Goal: Find specific fact: Find specific fact

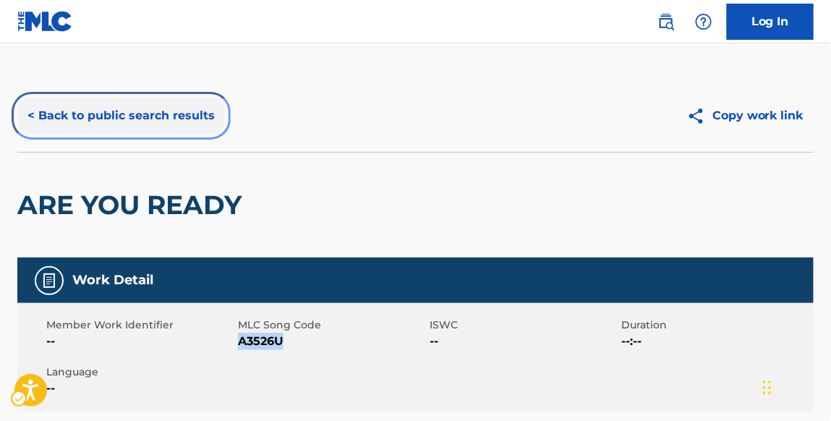
click at [181, 116] on button "< Back to public search results" at bounding box center [121, 116] width 208 height 36
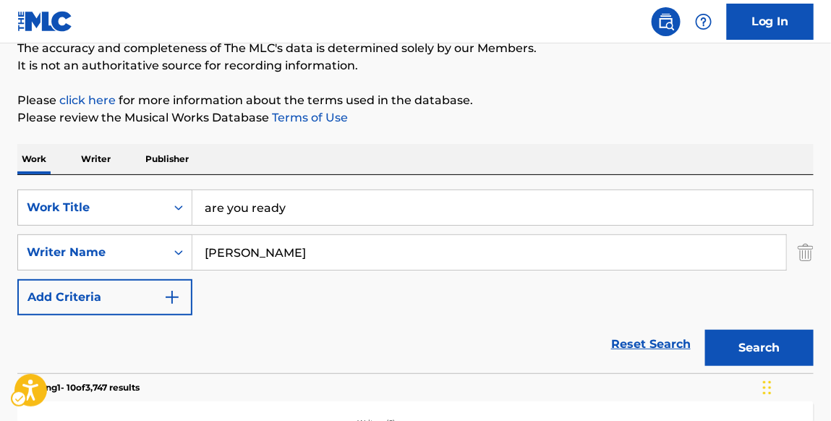
scroll to position [158, 0]
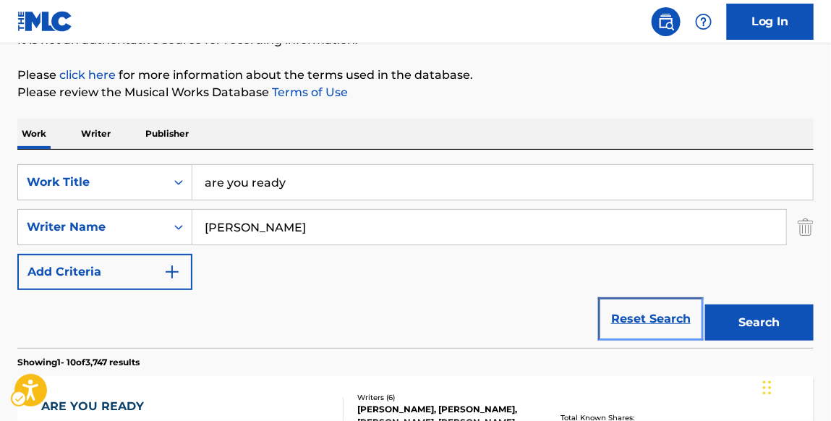
click at [638, 320] on link "Reset Search" at bounding box center [651, 319] width 94 height 32
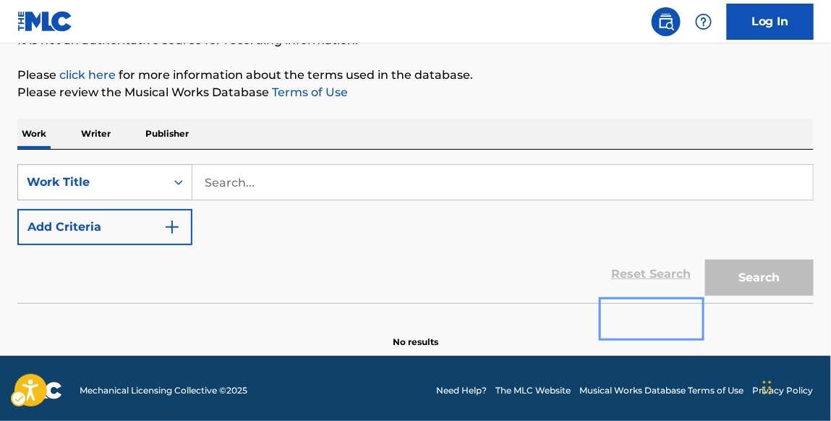
click at [181, 180] on icon "On" at bounding box center [178, 182] width 14 height 14
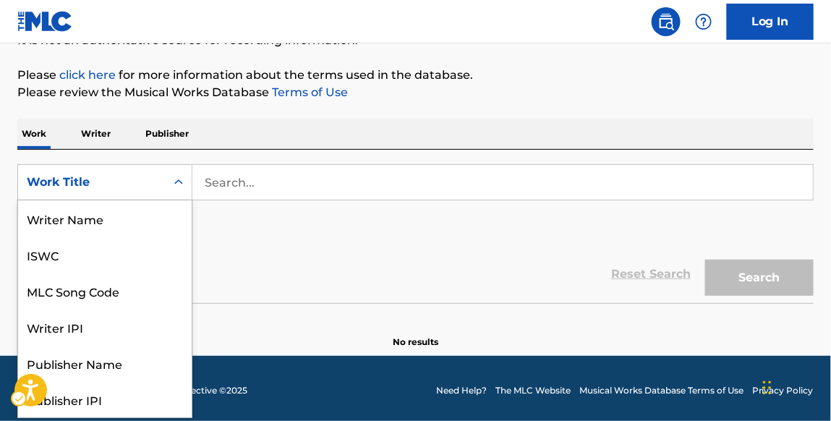
scroll to position [72, 0]
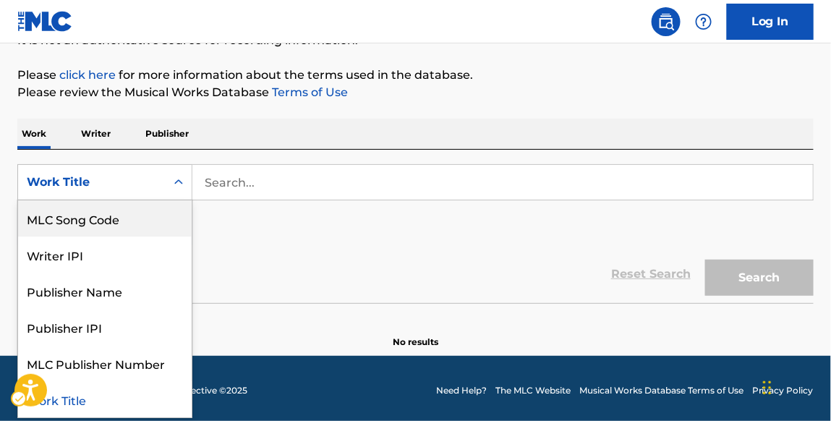
click at [172, 217] on div "MLC Song Code" at bounding box center [105, 218] width 174 height 36
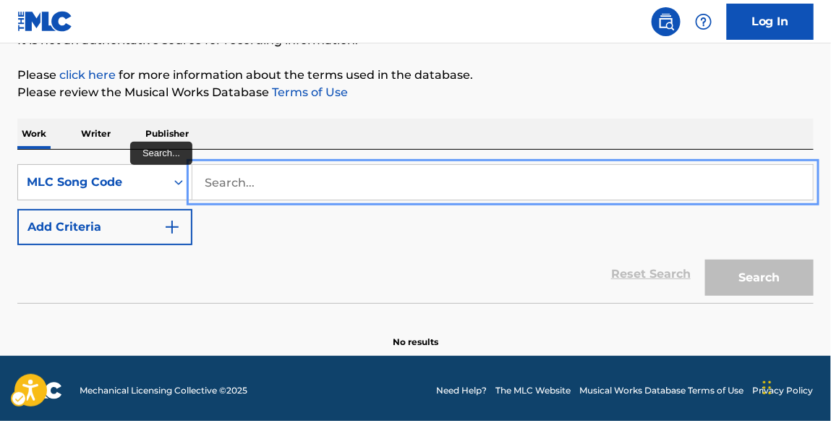
paste input "D3157F"
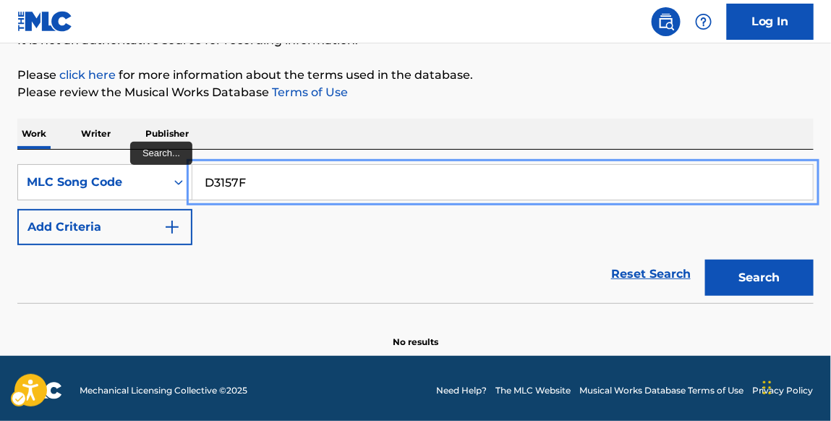
click at [705, 260] on button "Search" at bounding box center [759, 278] width 108 height 36
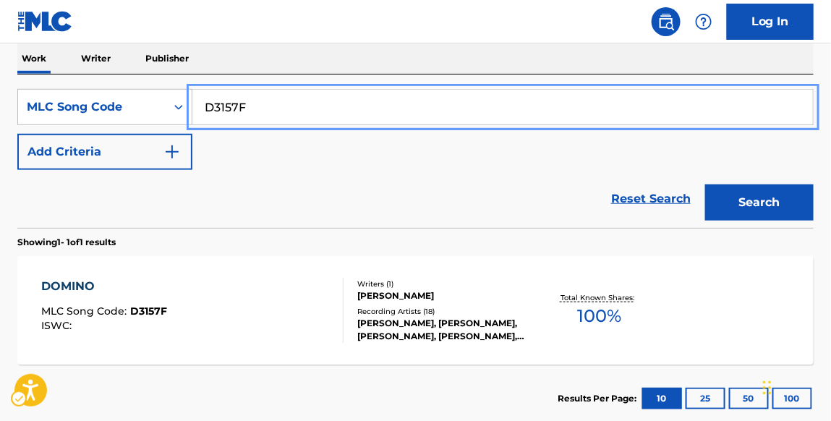
scroll to position [236, 0]
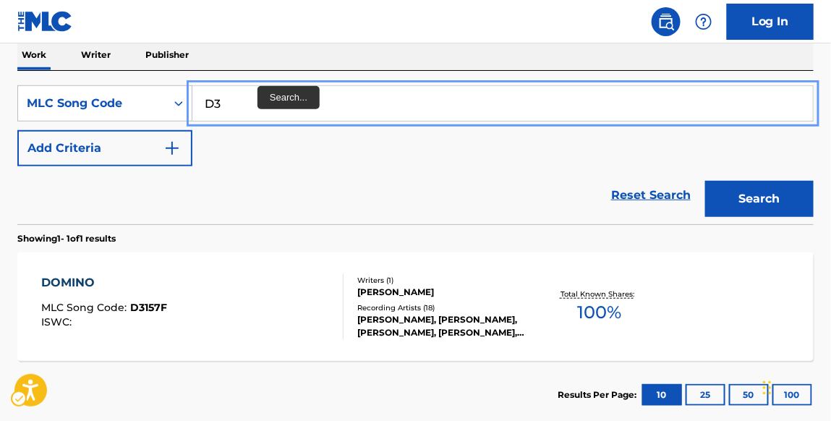
type input "D"
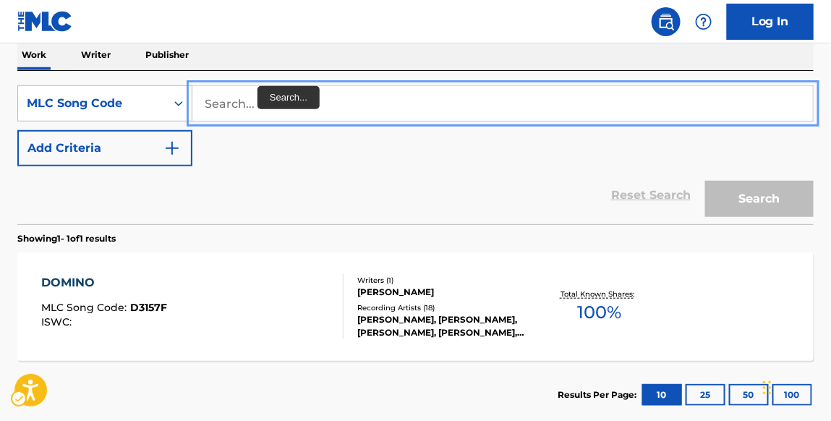
paste input "M07604"
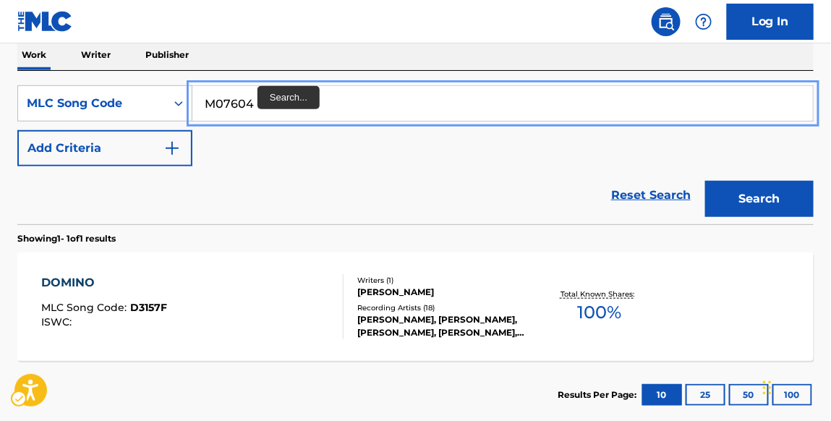
type input "M07604"
click at [705, 181] on button "Search" at bounding box center [759, 199] width 108 height 36
